Goal: Information Seeking & Learning: Stay updated

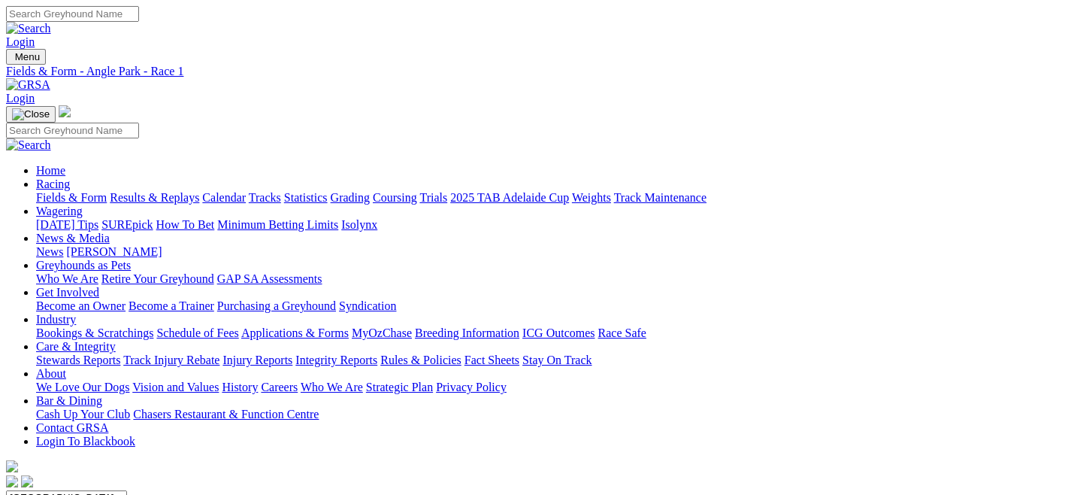
click at [192, 191] on link "Results & Replays" at bounding box center [154, 197] width 89 height 13
click at [127, 490] on select "South Australia New South Wales Northern Territory Queensland Tasmania Victoria…" at bounding box center [66, 497] width 121 height 14
select select "QLD"
click at [71, 490] on select "South Australia New South Wales Northern Territory Queensland Tasmania Victoria…" at bounding box center [66, 497] width 121 height 14
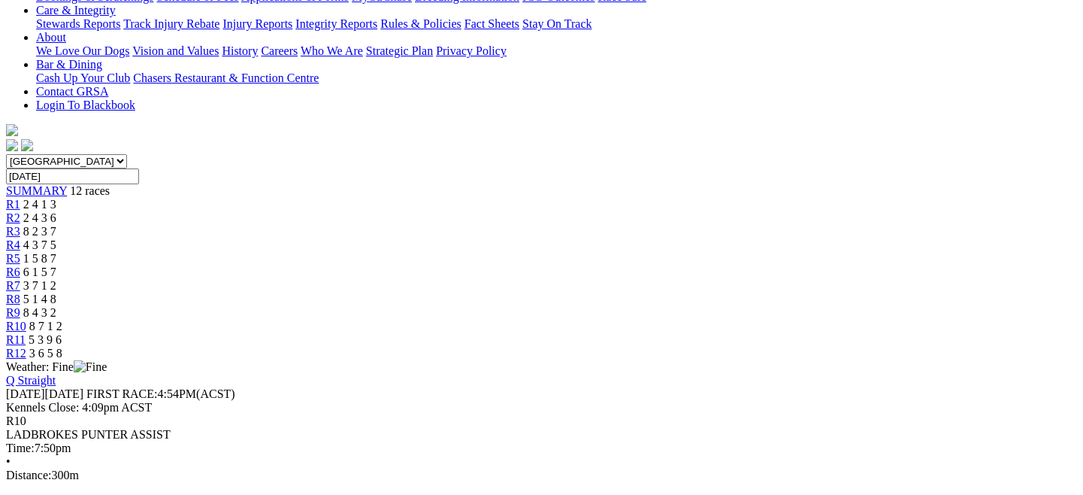
scroll to position [383, 0]
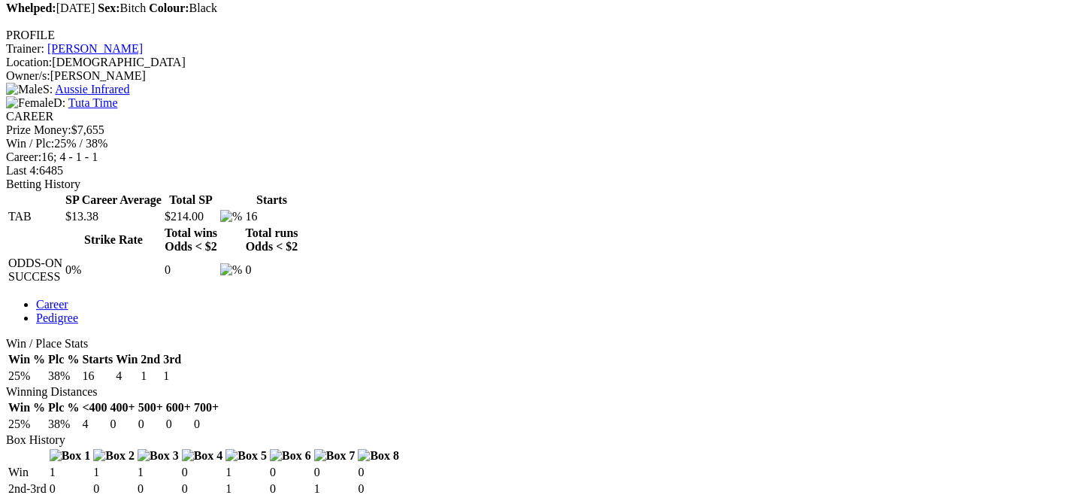
scroll to position [564, 0]
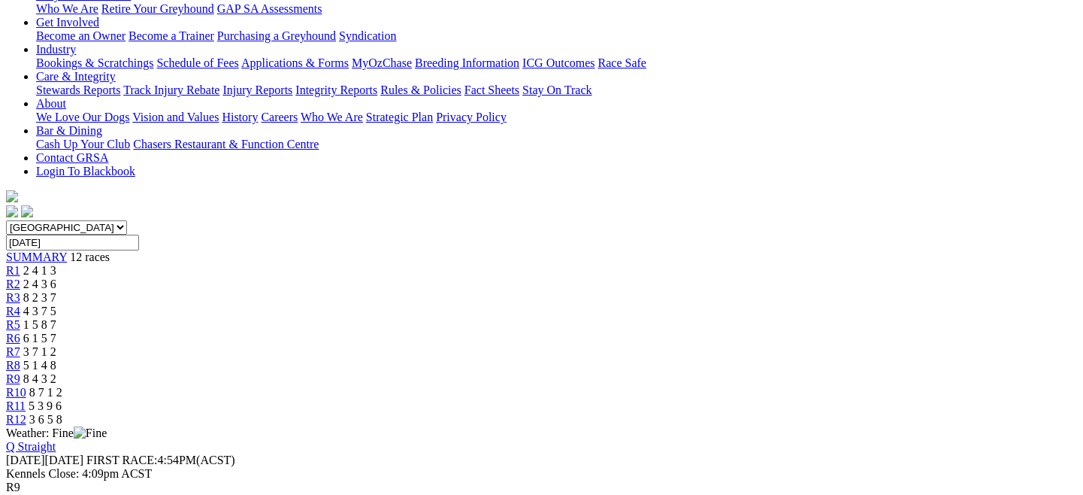
scroll to position [255, 0]
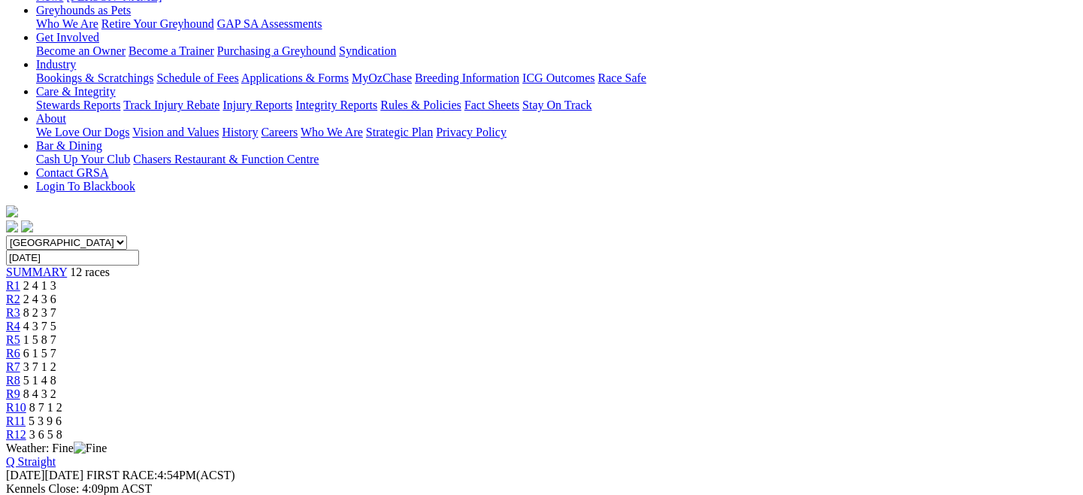
drag, startPoint x: 631, startPoint y: 257, endPoint x: 640, endPoint y: 348, distance: 91.5
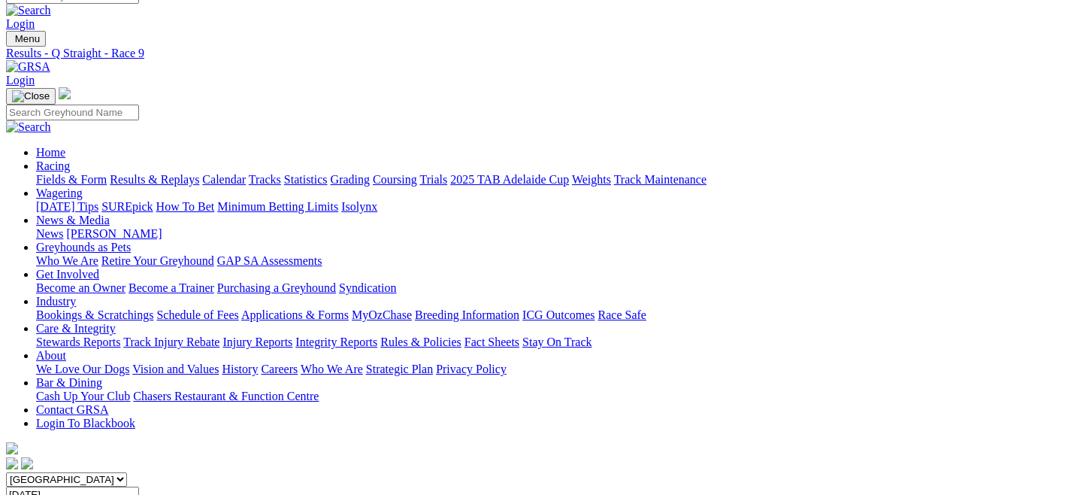
scroll to position [16, 0]
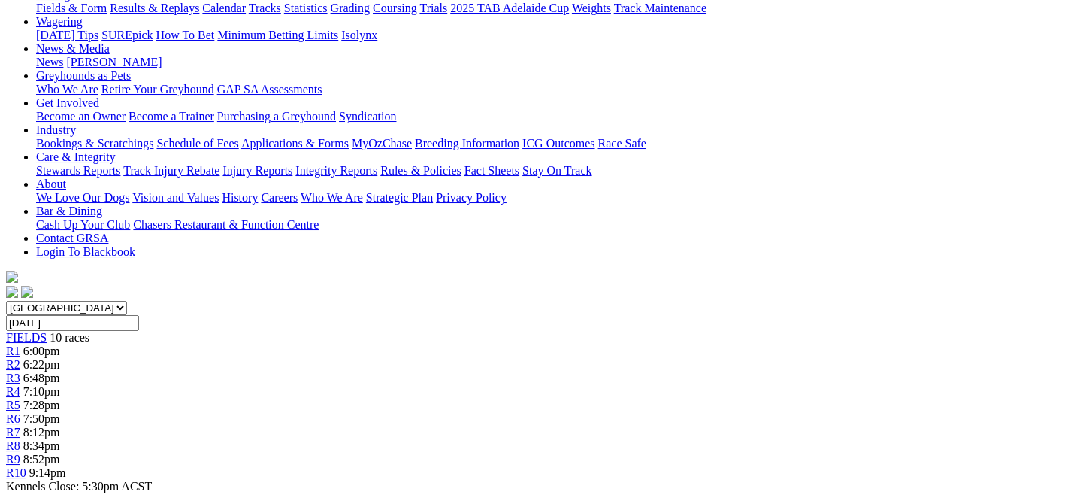
scroll to position [241, 0]
